Goal: Task Accomplishment & Management: Use online tool/utility

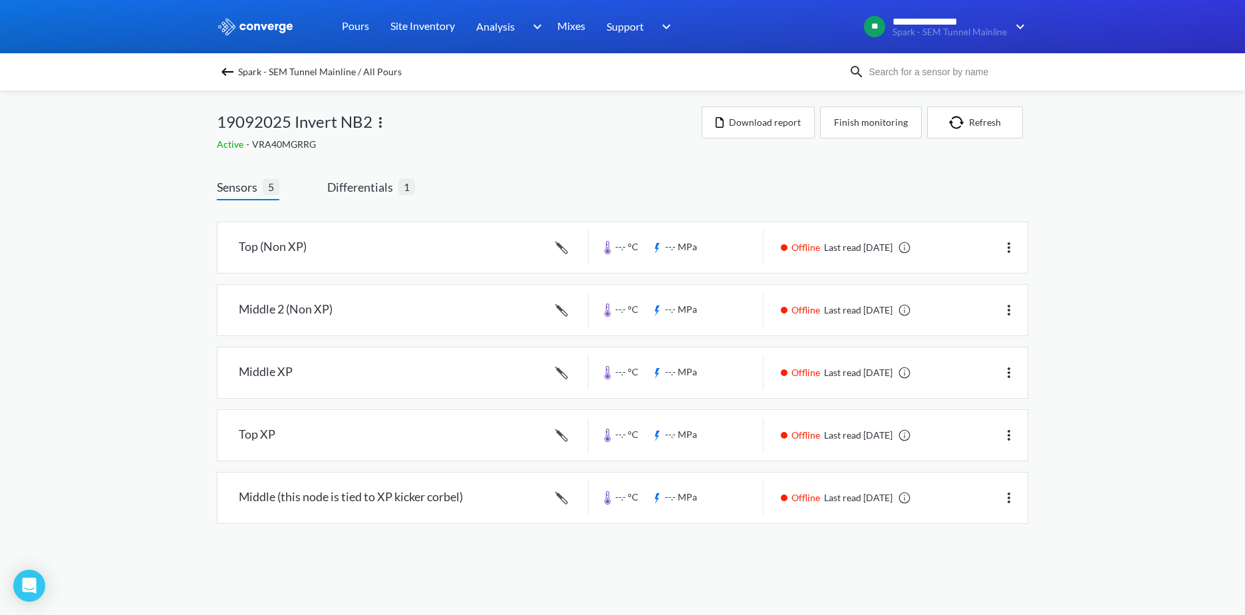
click at [224, 69] on img at bounding box center [227, 72] width 16 height 16
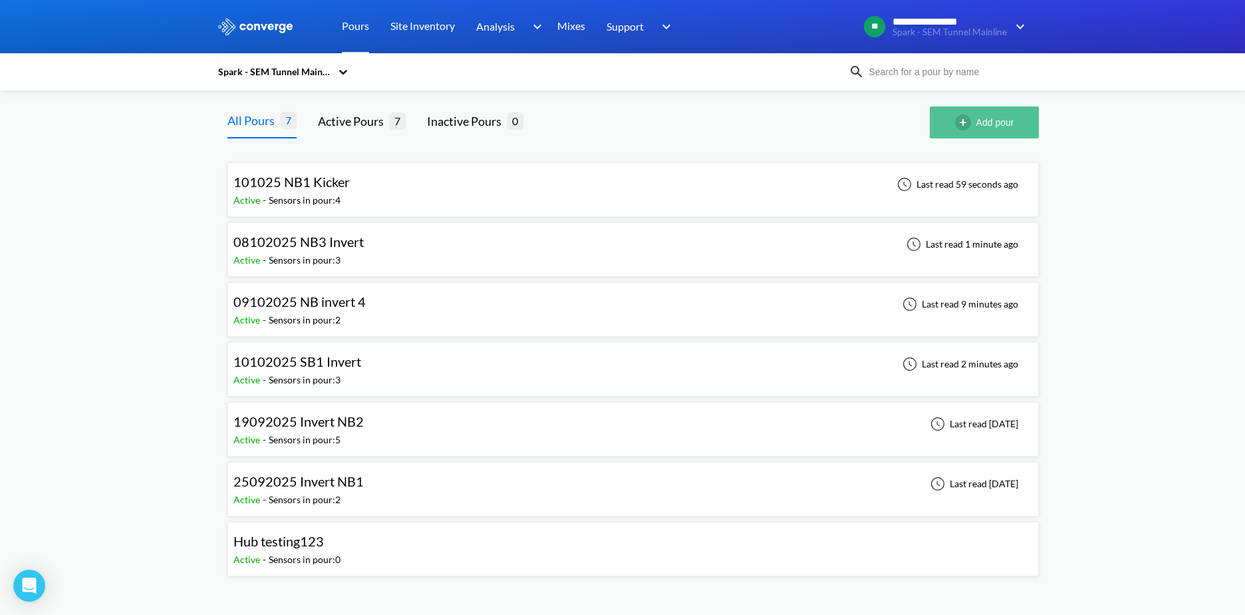
click at [957, 132] on button "Add pour" at bounding box center [984, 122] width 109 height 32
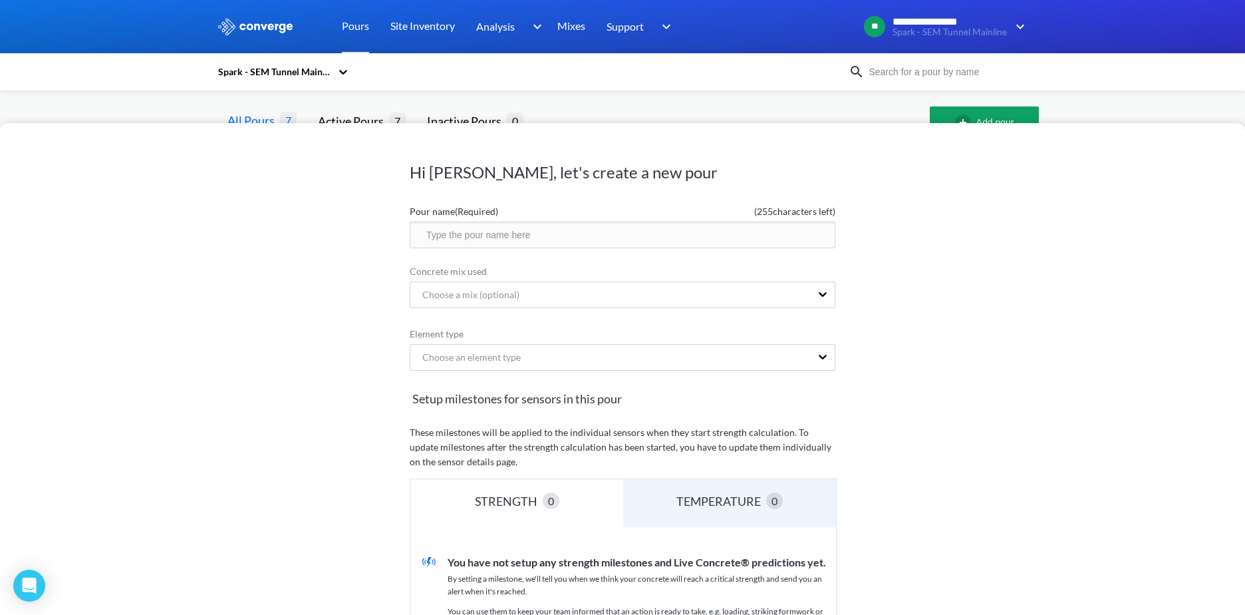
click at [559, 241] on input "text" at bounding box center [623, 234] width 426 height 27
type input "14102025 NB5 Invert"
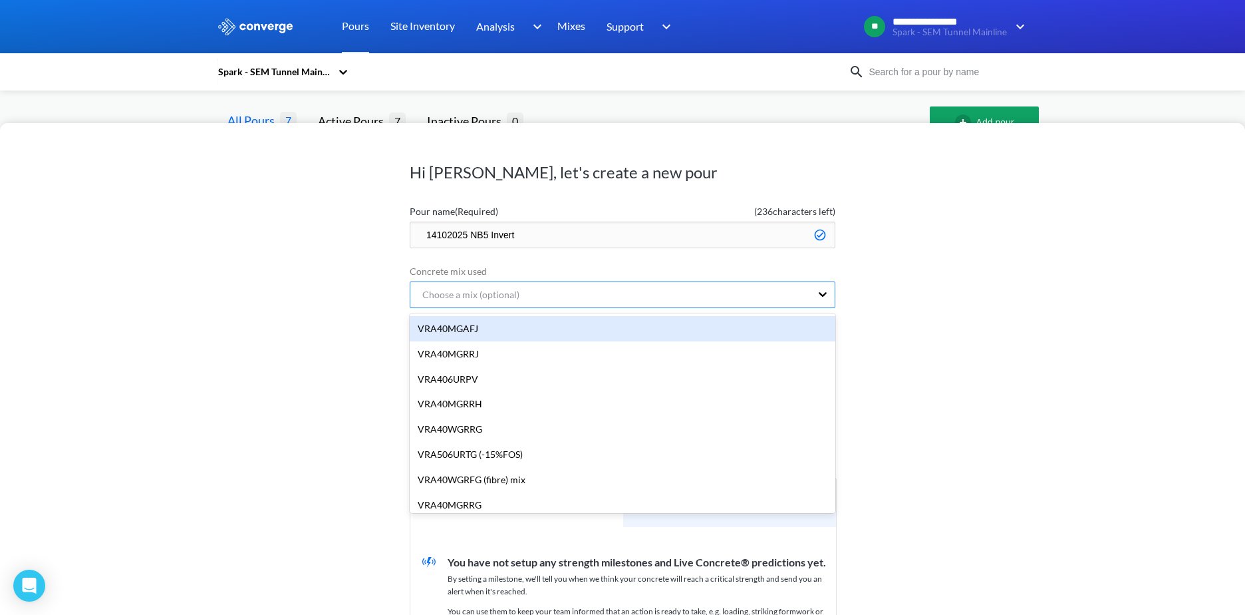
click at [591, 304] on div "Choose a mix (optional)" at bounding box center [610, 294] width 400 height 25
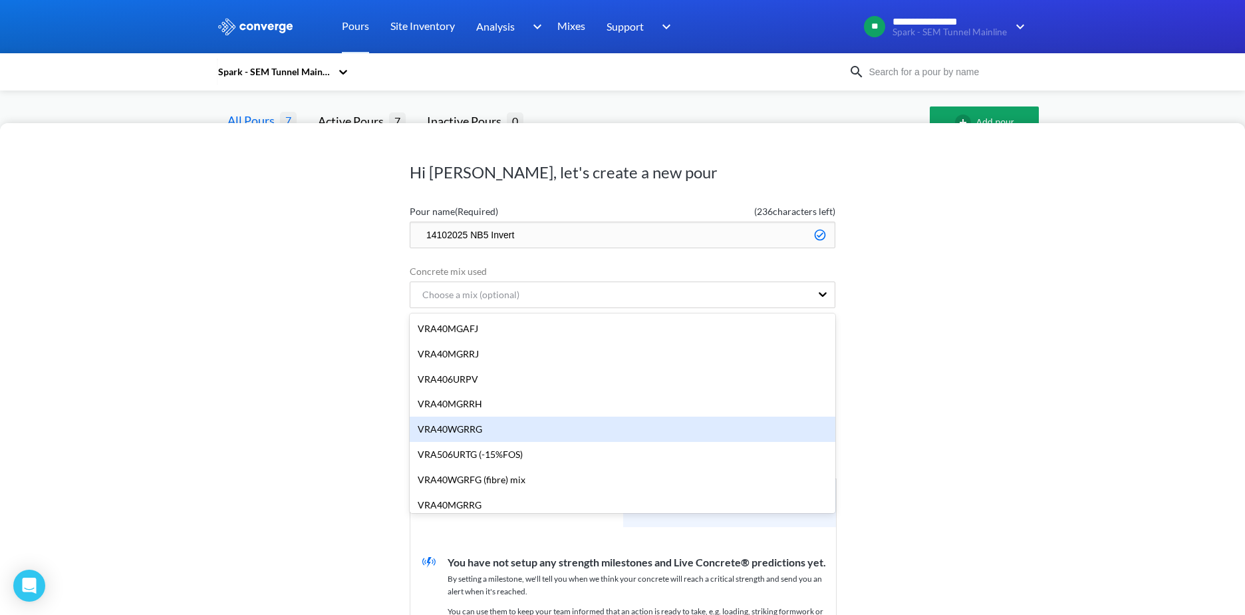
click at [637, 422] on div "VRA40WGRRG" at bounding box center [623, 428] width 426 height 25
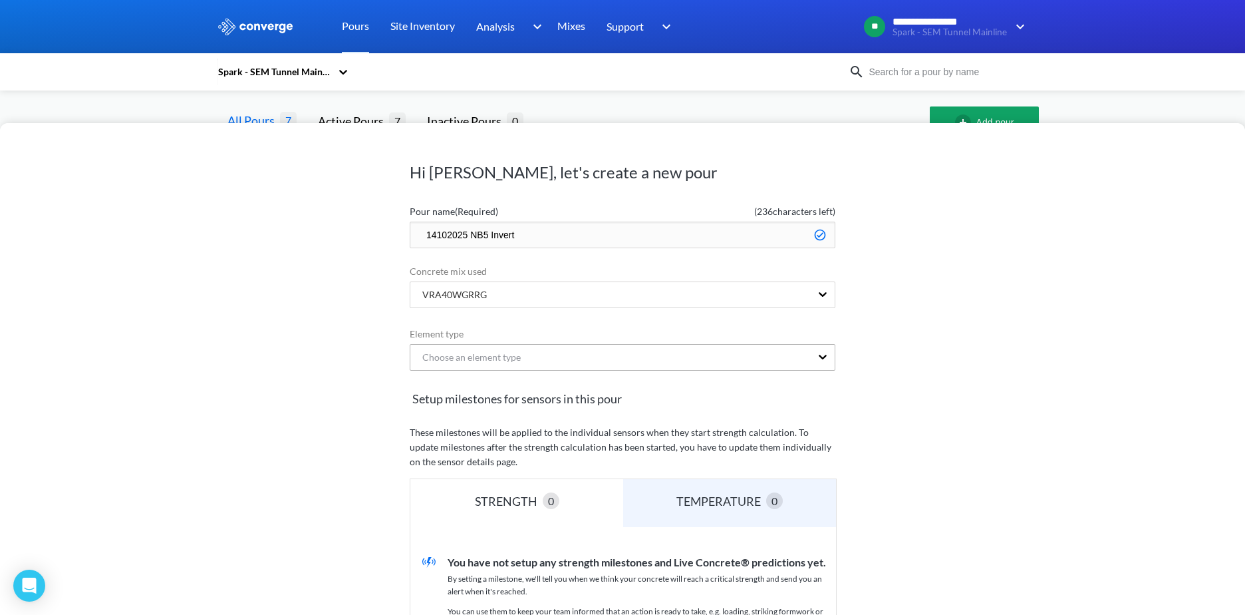
click at [460, 352] on div "Choose an element type" at bounding box center [466, 357] width 109 height 15
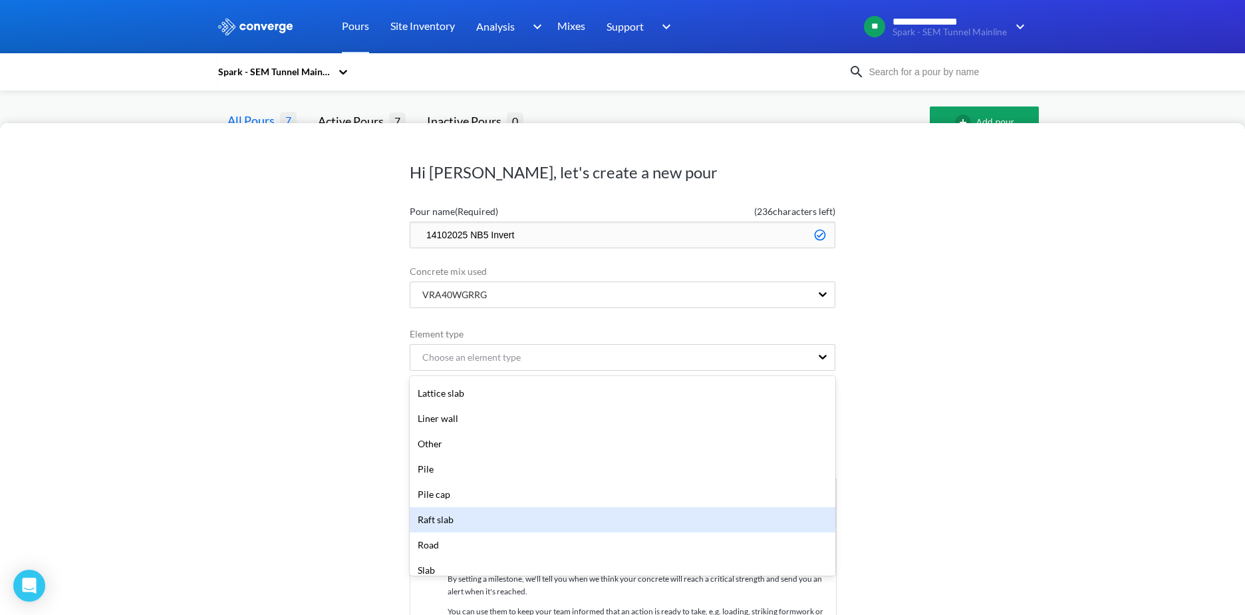
scroll to position [266, 0]
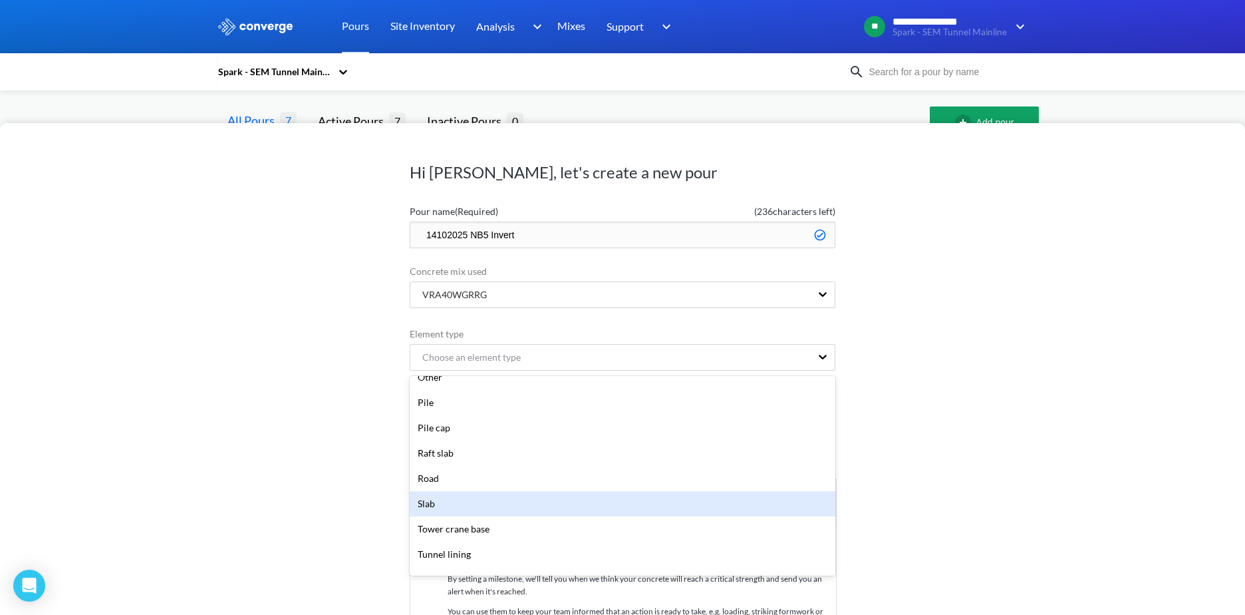
click at [467, 500] on div "Slab" at bounding box center [623, 503] width 426 height 25
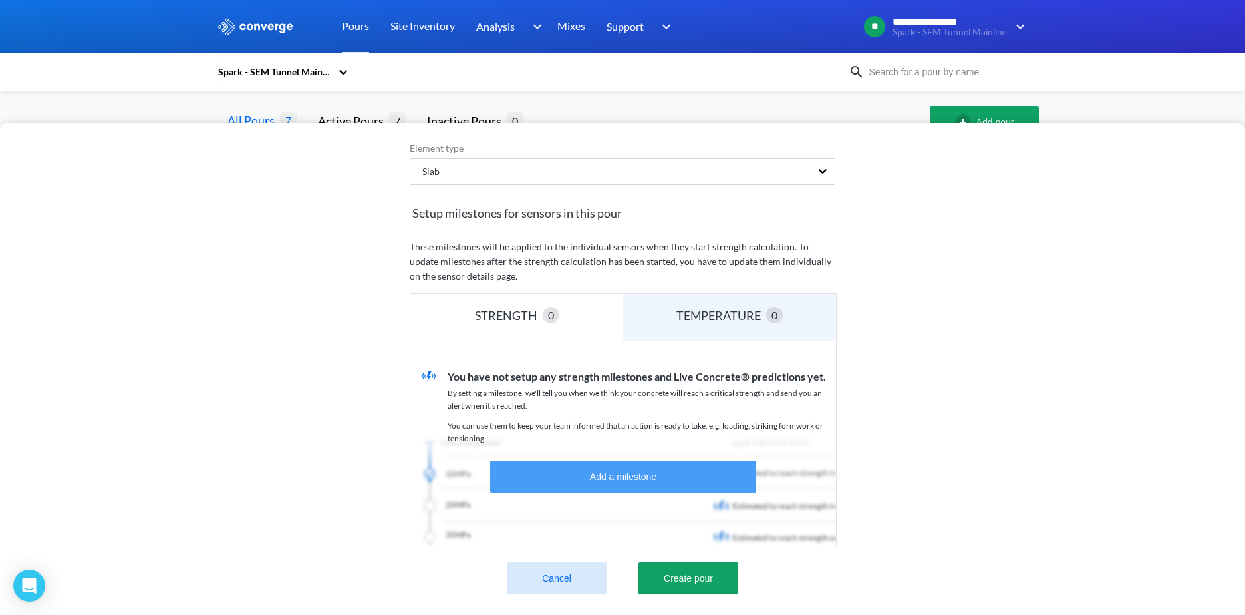
click at [595, 470] on button "Add a milestone" at bounding box center [623, 476] width 266 height 32
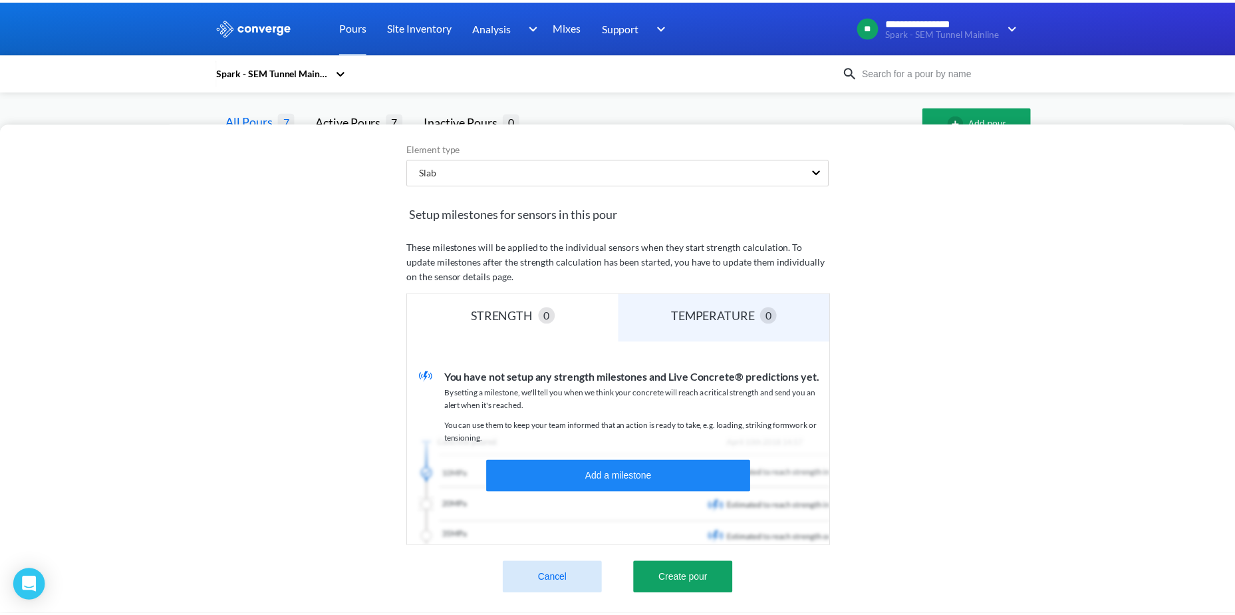
scroll to position [122, 0]
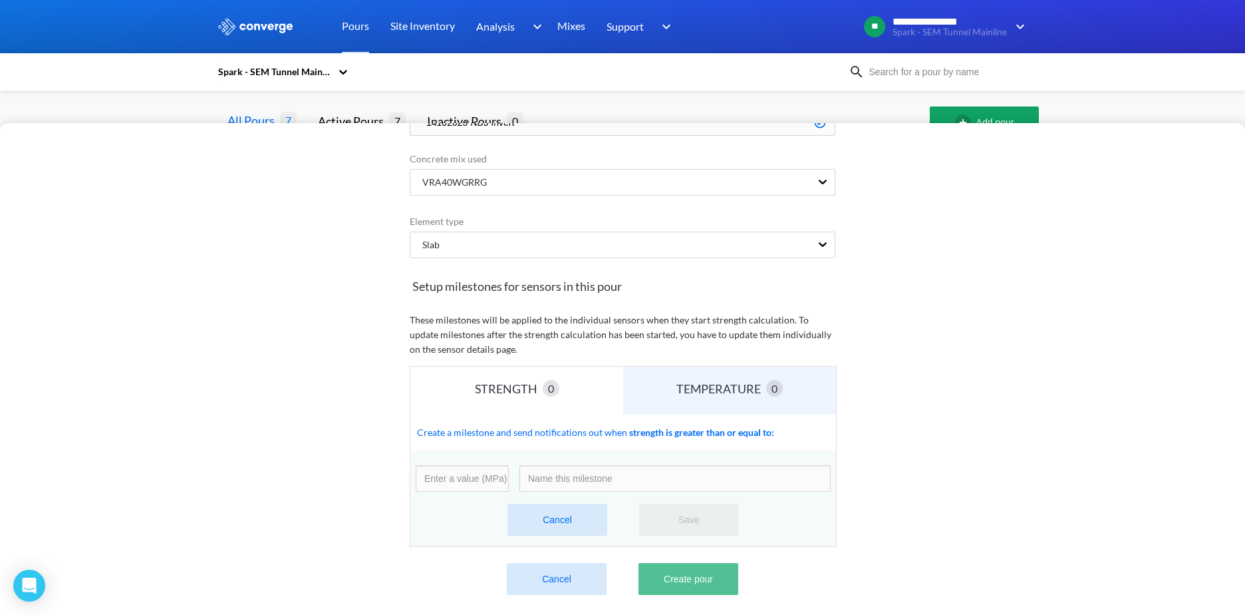
click at [682, 570] on button "Create pour" at bounding box center [689, 579] width 100 height 32
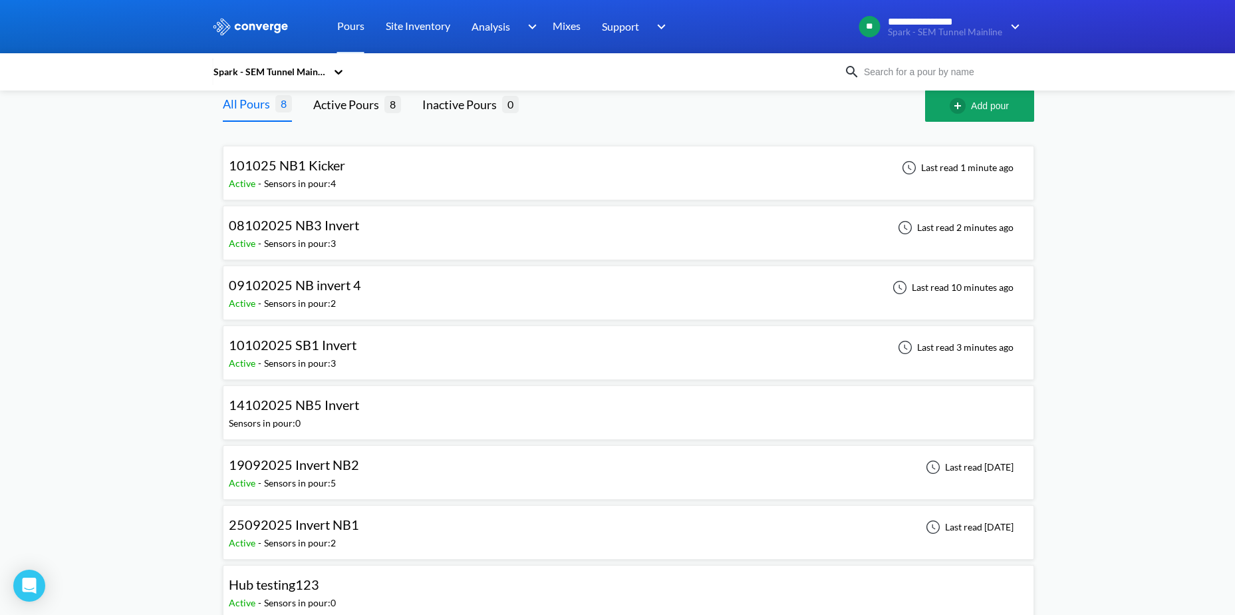
scroll to position [32, 0]
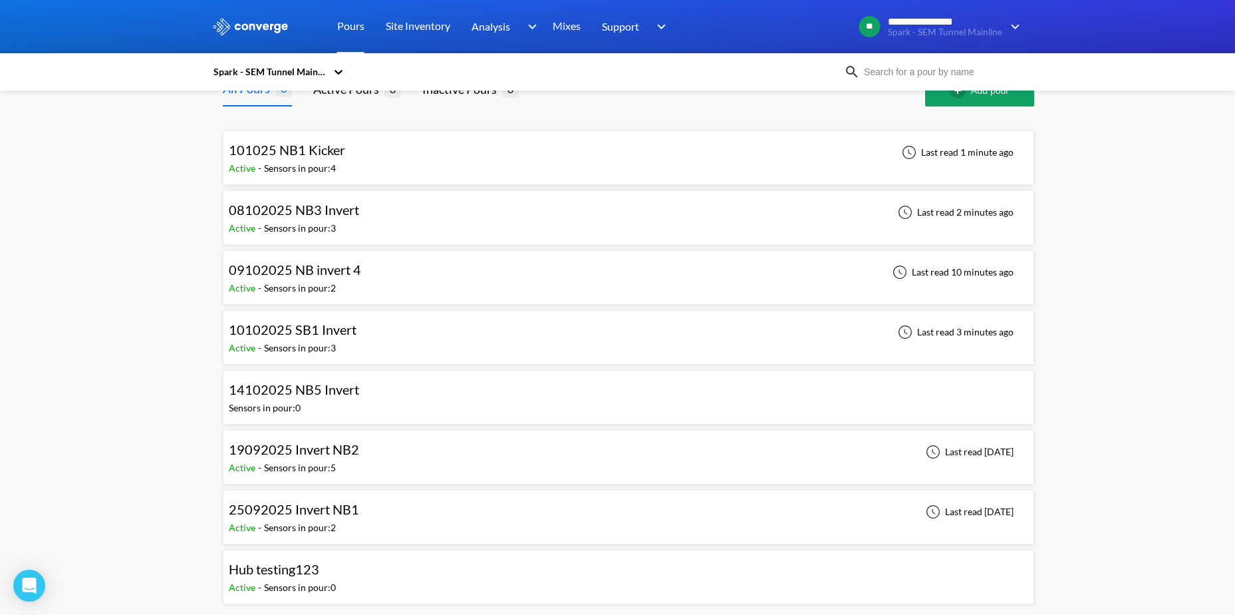
click at [296, 404] on div "Sensors in pour: 0" at bounding box center [265, 407] width 72 height 15
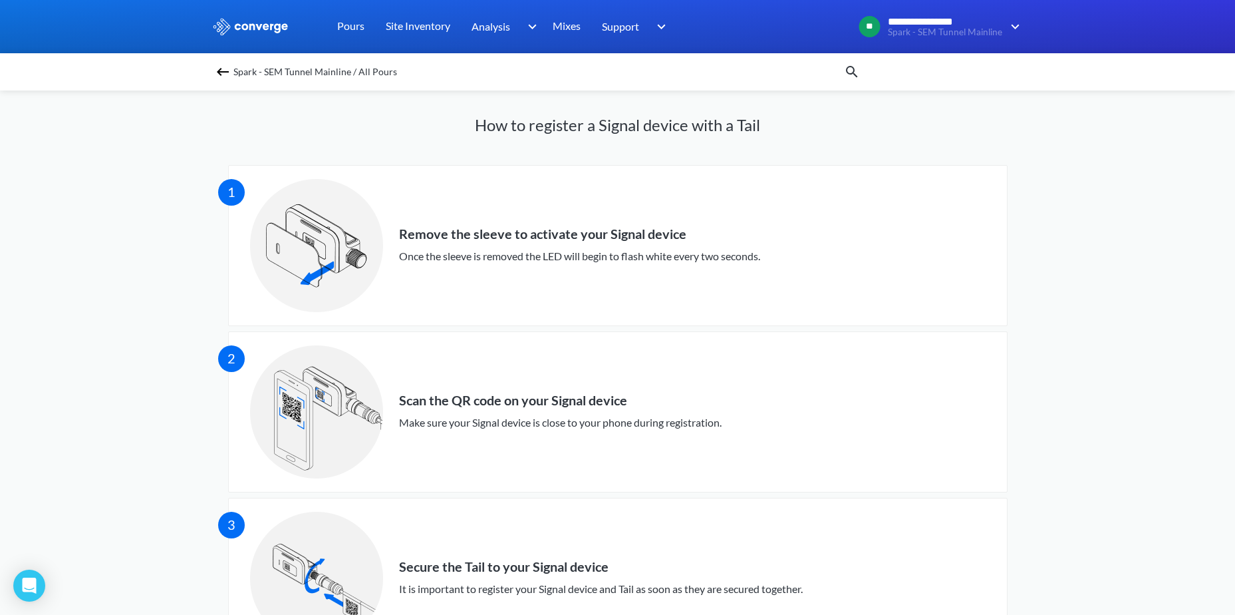
scroll to position [133, 0]
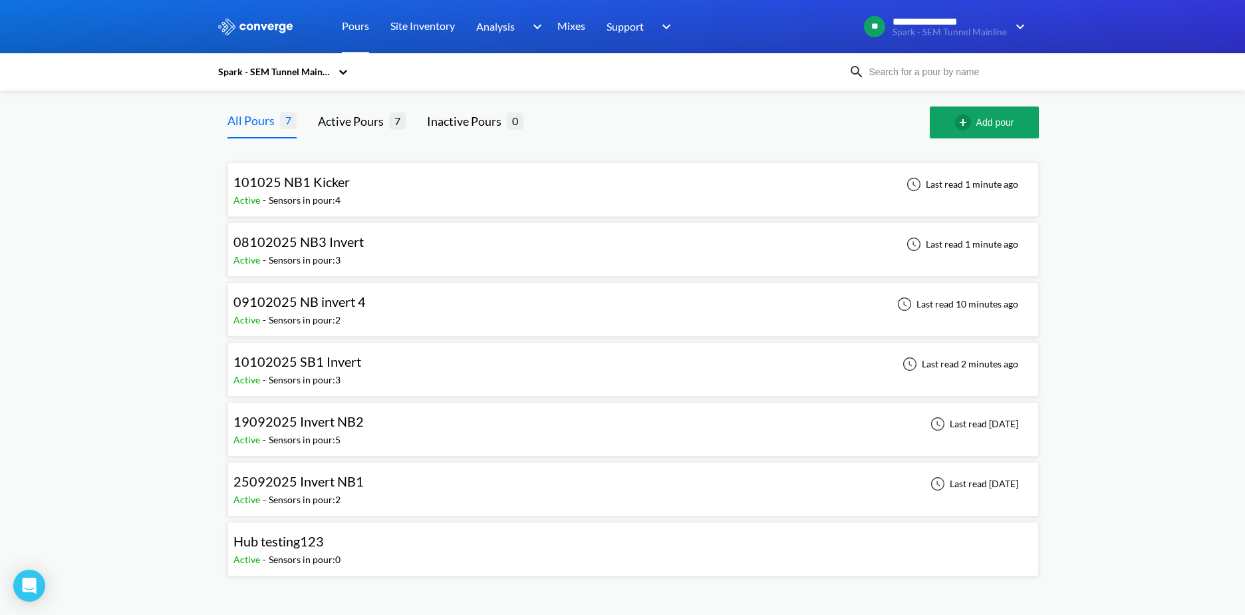
click at [454, 324] on div "09102025 NB invert 4 Active - Sensors in pour: 2 Last read 10 minutes ago" at bounding box center [632, 309] width 799 height 43
